Goal: Feedback & Contribution: Leave review/rating

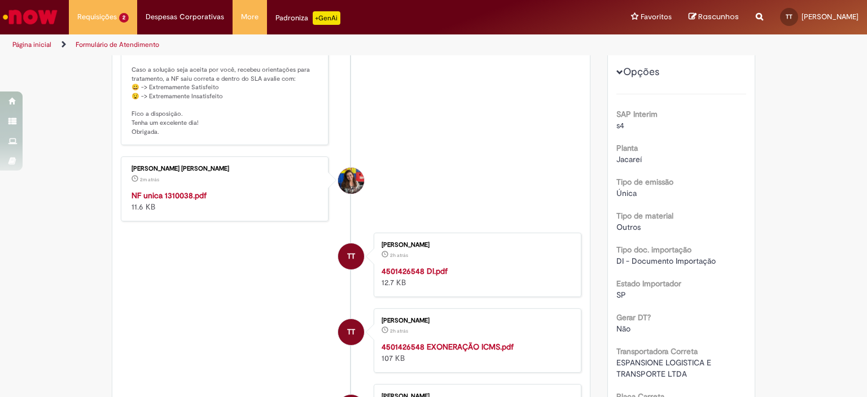
scroll to position [169, 0]
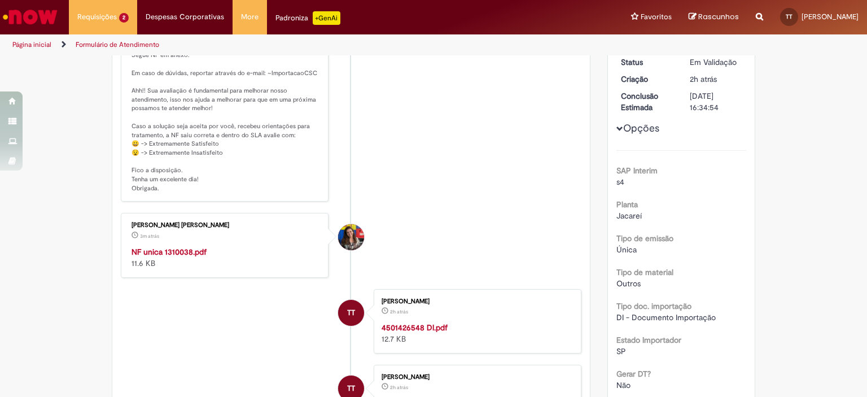
click at [150, 249] on strong "NF unica 1310038.pdf" at bounding box center [169, 252] width 75 height 10
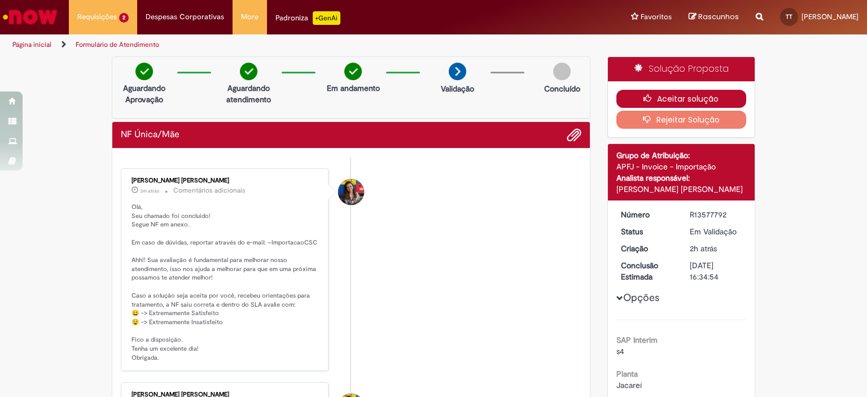
click at [657, 96] on button "Aceitar solução" at bounding box center [682, 99] width 130 height 18
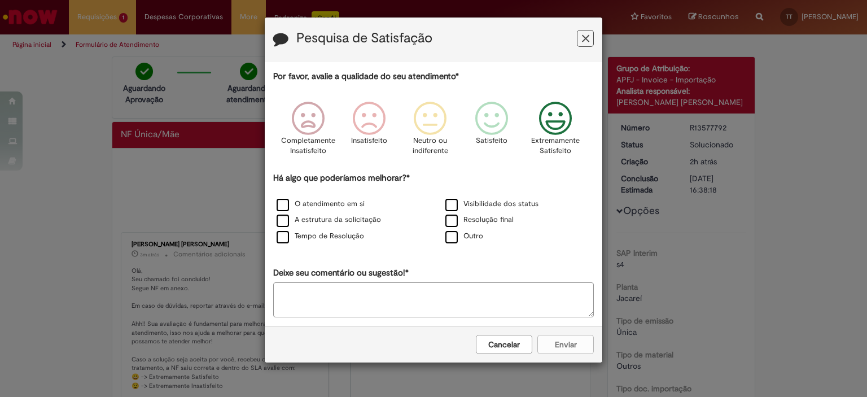
click at [567, 116] on icon "Feedback" at bounding box center [556, 119] width 42 height 34
click at [448, 206] on label "Visibilidade dos status" at bounding box center [492, 204] width 93 height 11
click at [454, 224] on label "Resolução final" at bounding box center [480, 220] width 68 height 11
click at [280, 203] on label "O atendimento em si" at bounding box center [321, 204] width 88 height 11
click at [278, 221] on label "A estrutura da solicitação" at bounding box center [329, 220] width 104 height 11
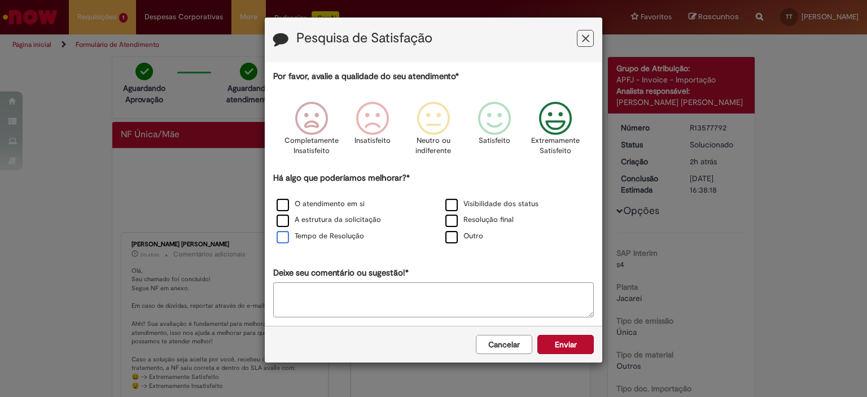
click at [286, 235] on label "Tempo de Resolução" at bounding box center [321, 236] width 88 height 11
click at [576, 341] on button "Enviar" at bounding box center [566, 344] width 56 height 19
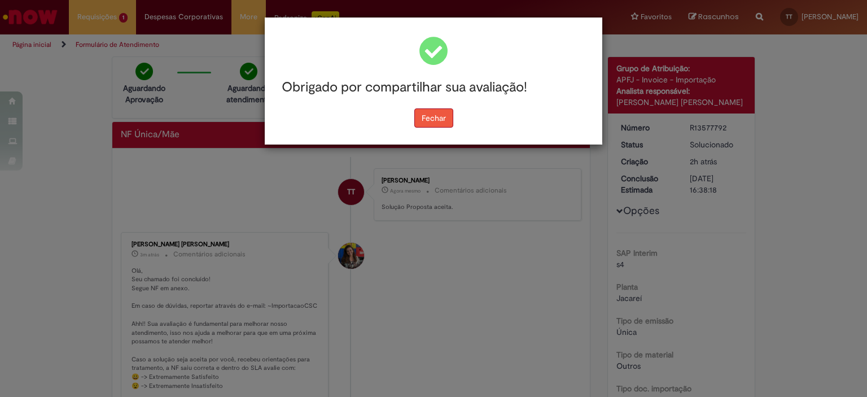
click at [431, 111] on button "Fechar" at bounding box center [433, 117] width 39 height 19
